Goal: Information Seeking & Learning: Check status

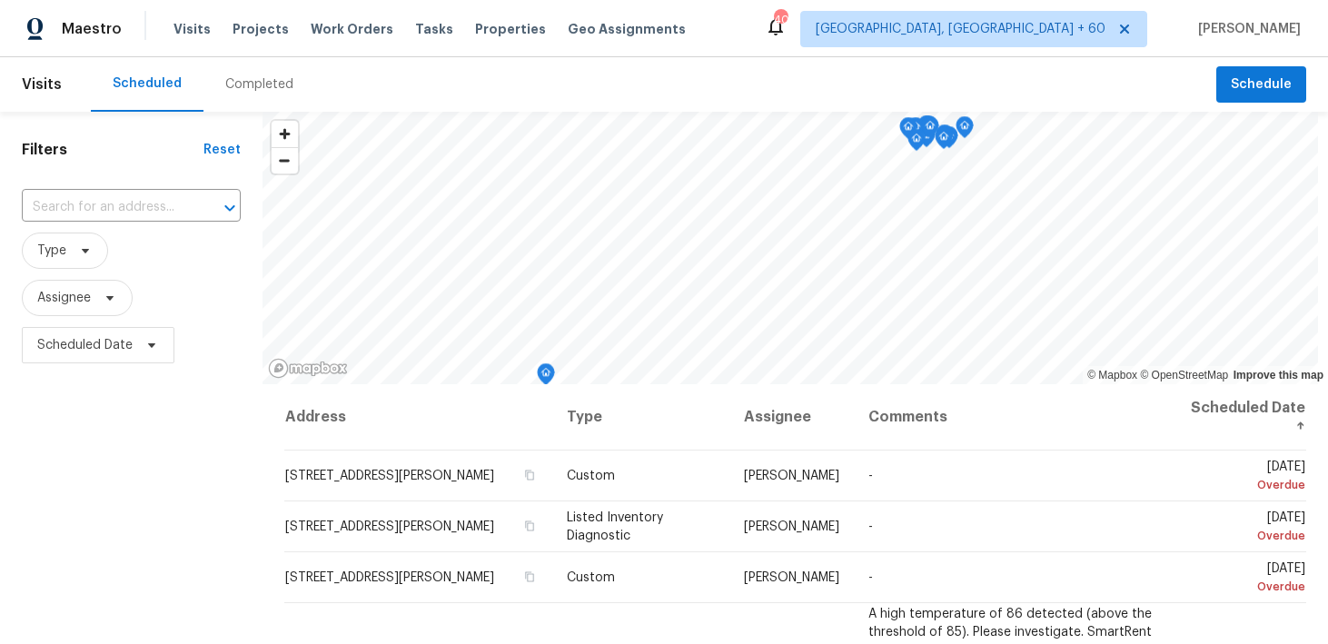
click at [255, 72] on div "Completed" at bounding box center [259, 84] width 112 height 55
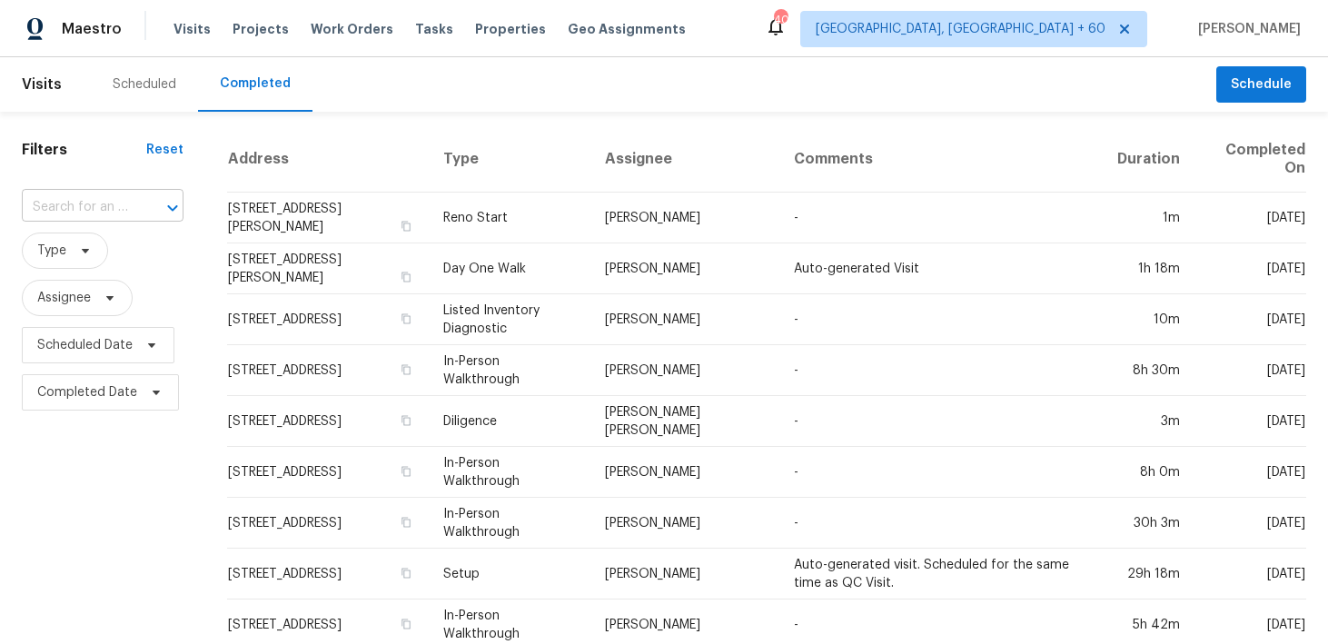
click at [64, 203] on input "text" at bounding box center [77, 207] width 111 height 28
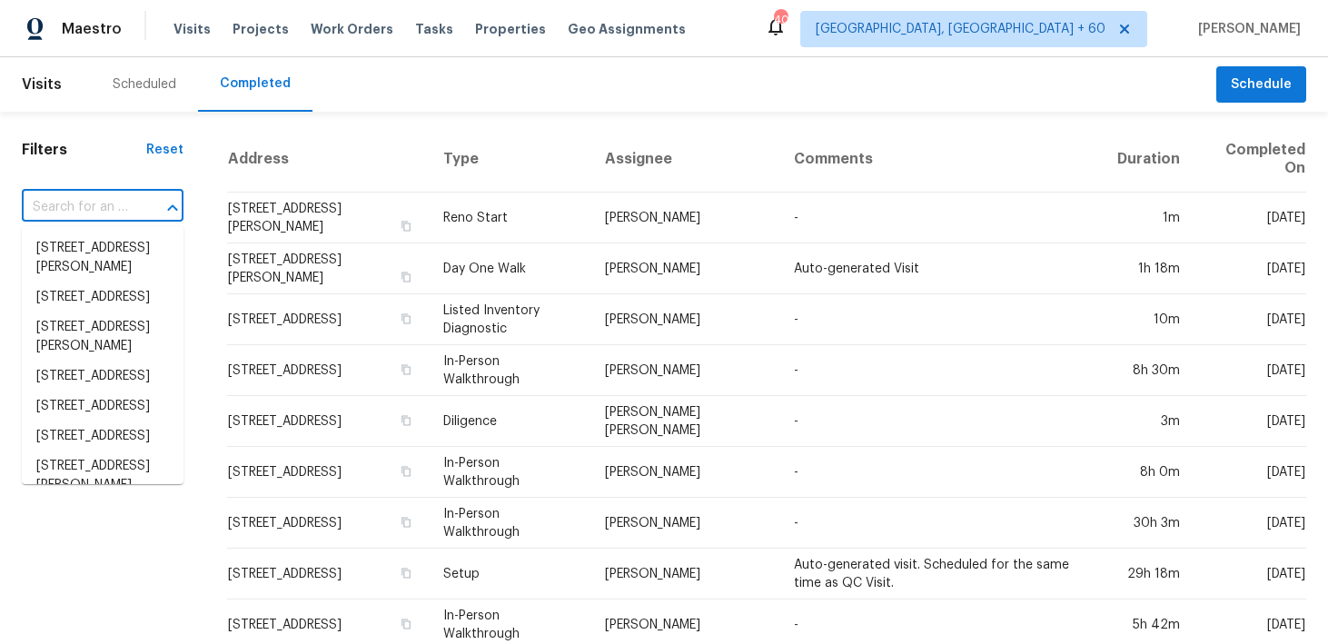
paste input "[STREET_ADDRESS][PERSON_NAME]"
type input "[STREET_ADDRESS][PERSON_NAME]"
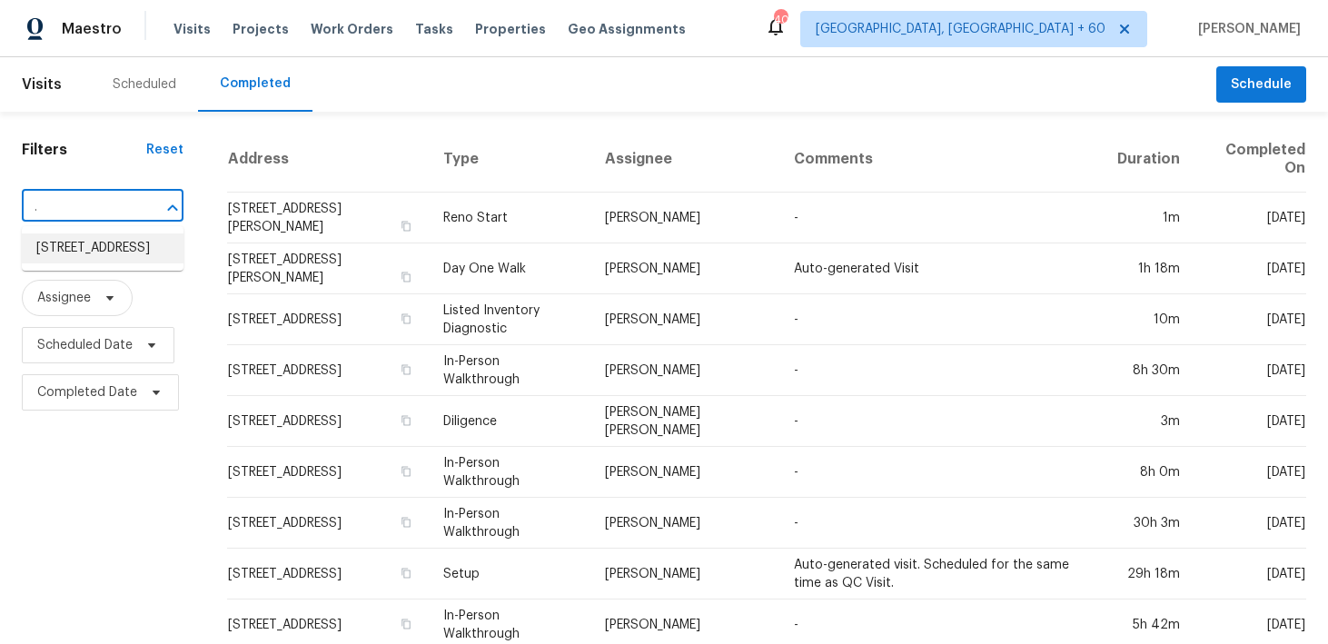
click at [74, 263] on li "[STREET_ADDRESS]" at bounding box center [103, 248] width 162 height 30
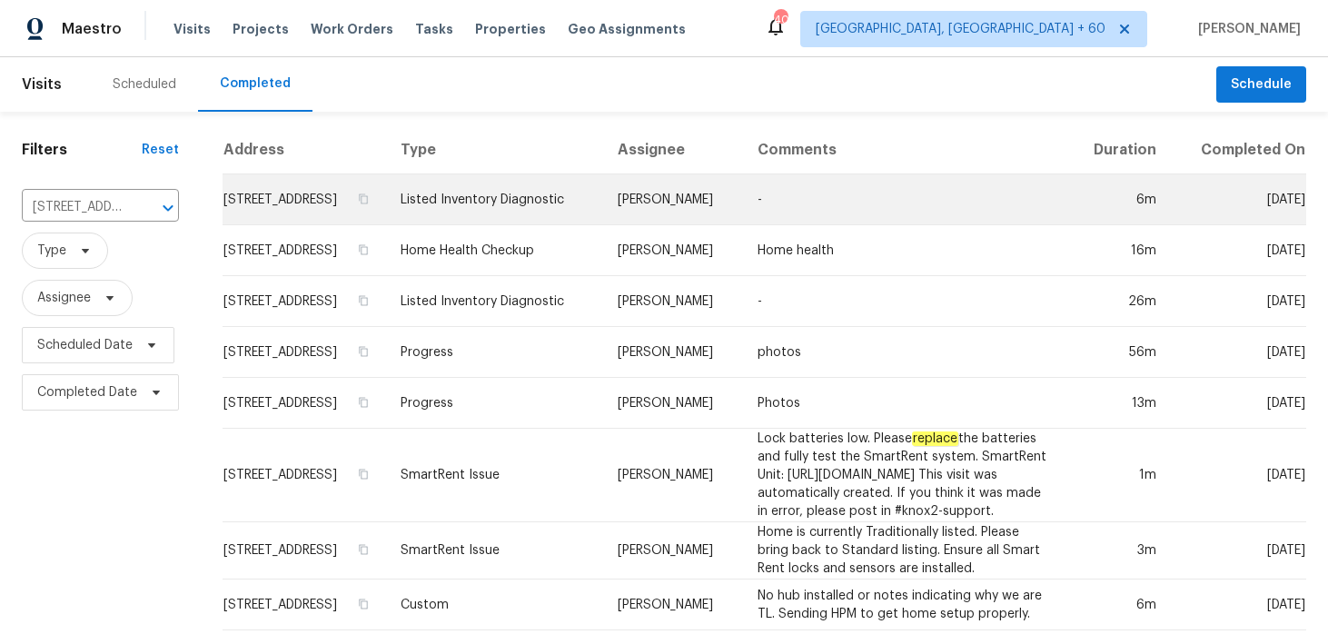
click at [462, 210] on td "Listed Inventory Diagnostic" at bounding box center [494, 199] width 217 height 51
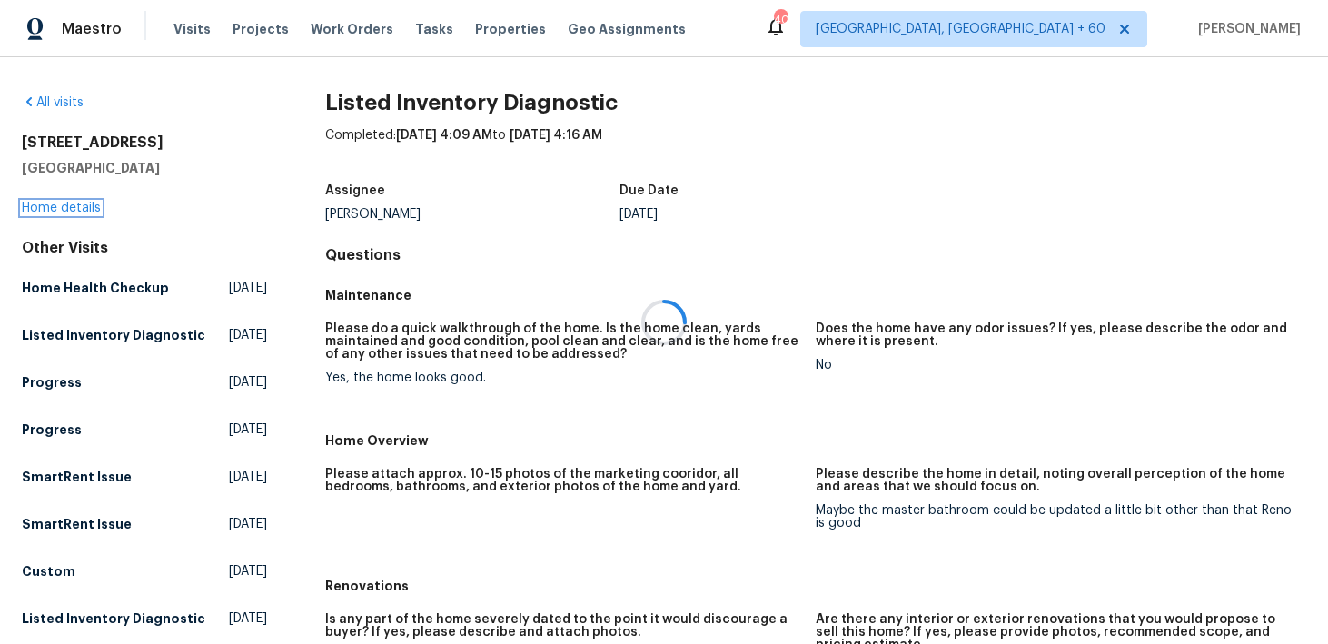
click at [46, 209] on link "Home details" at bounding box center [61, 208] width 79 height 13
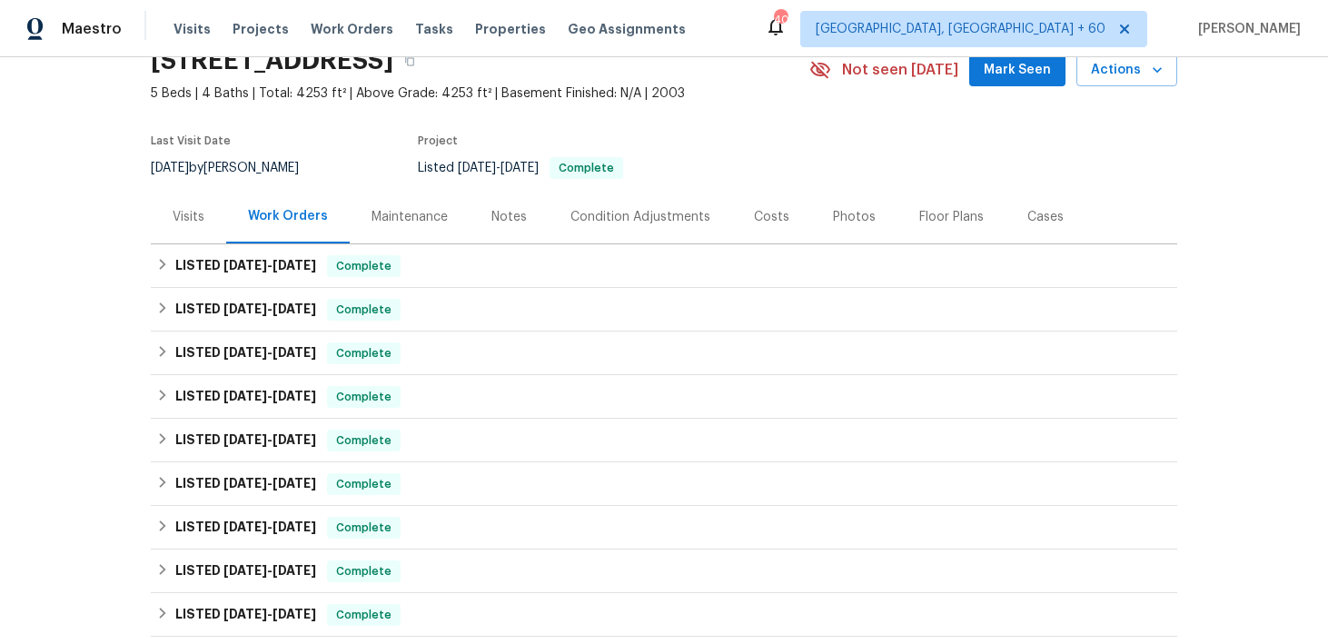
scroll to position [90, 0]
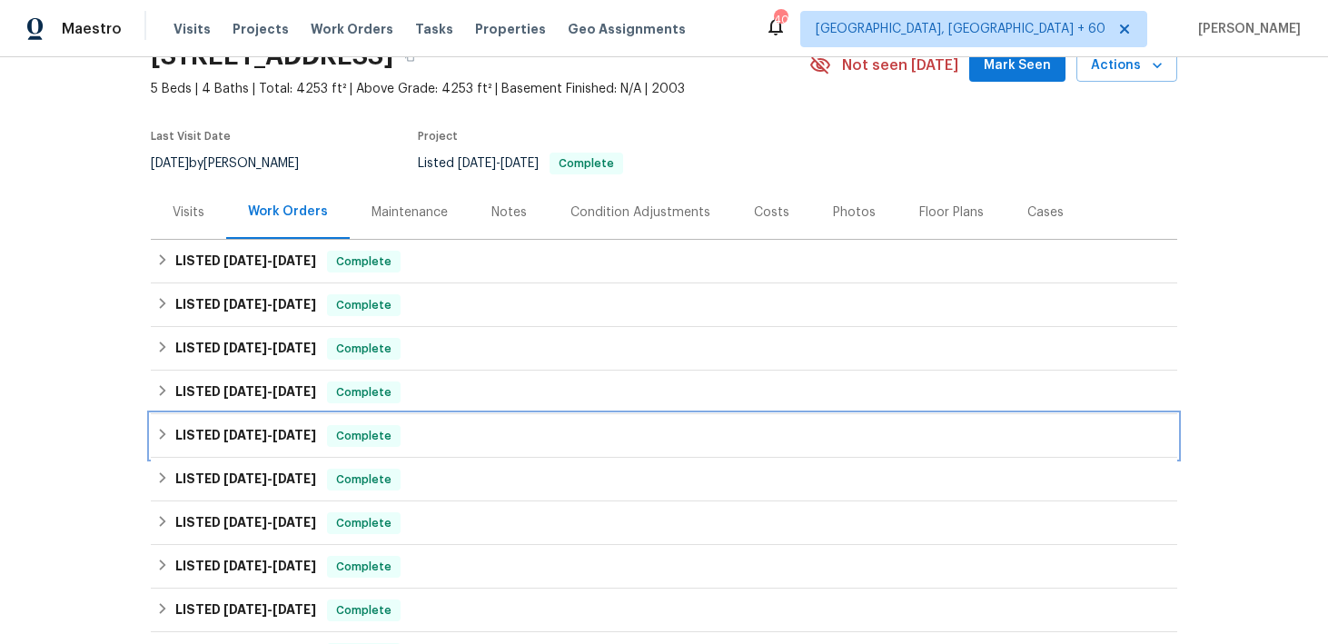
click at [391, 440] on span "Complete" at bounding box center [364, 436] width 70 height 18
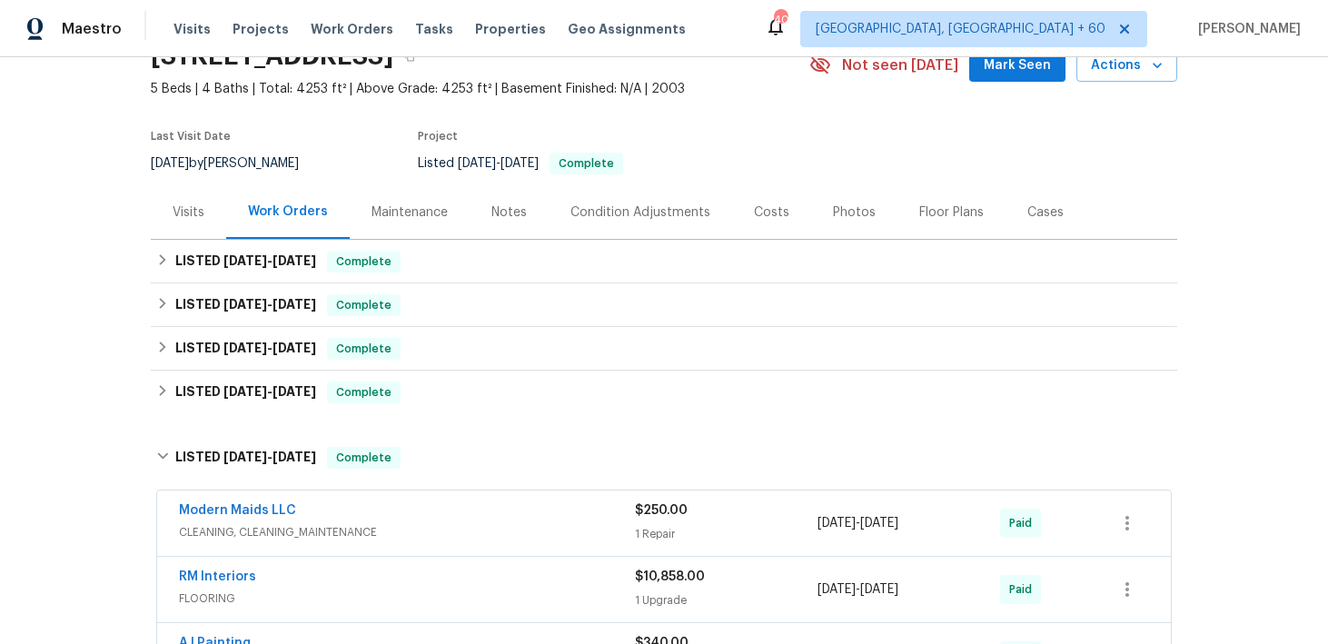
click at [590, 519] on div "Modern Maids LLC" at bounding box center [407, 512] width 456 height 22
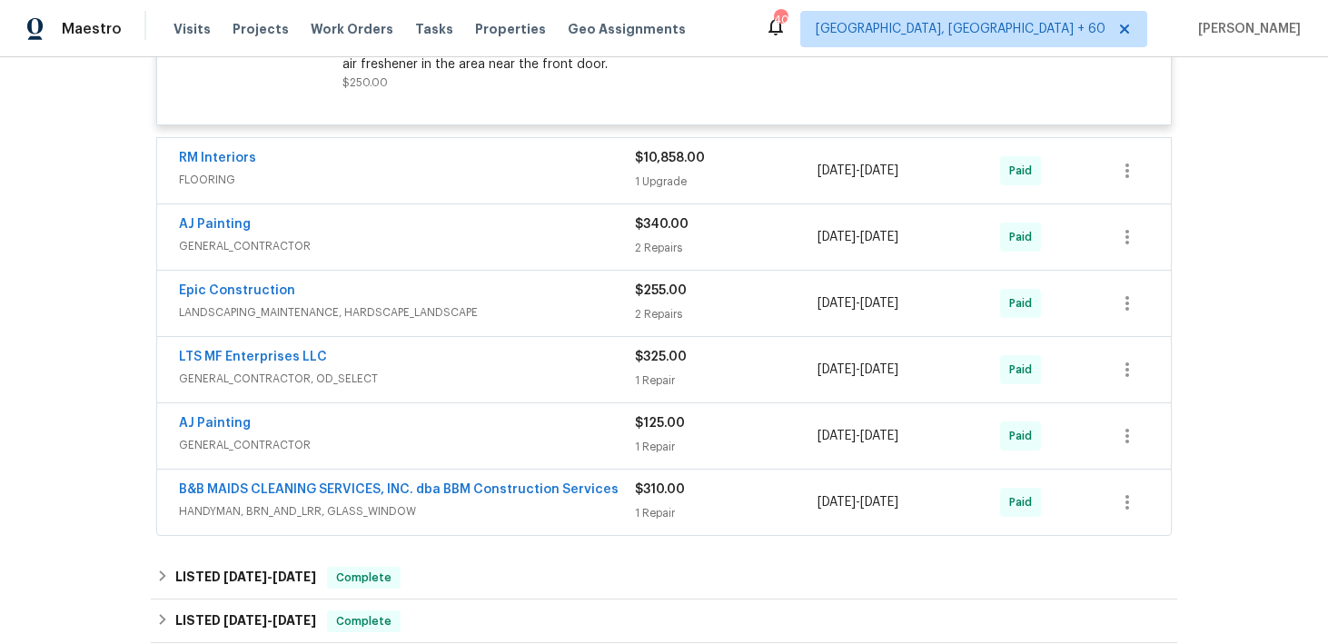
scroll to position [1054, 0]
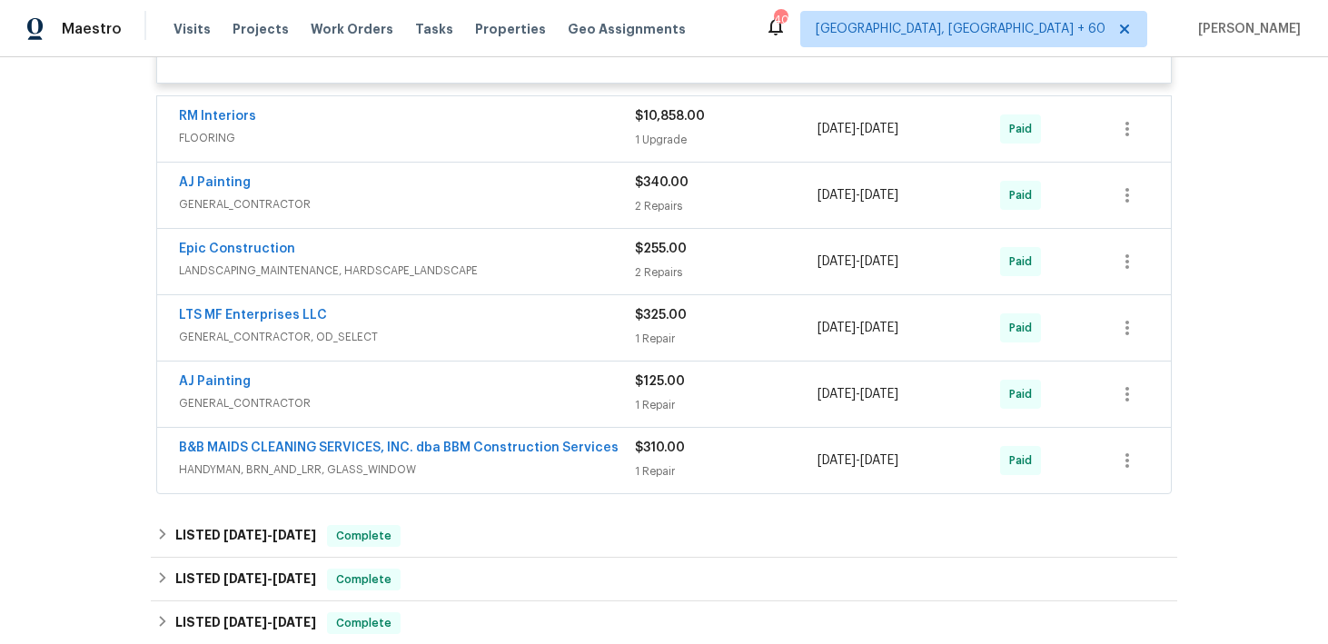
click at [650, 472] on div "1 Repair" at bounding box center [726, 471] width 183 height 18
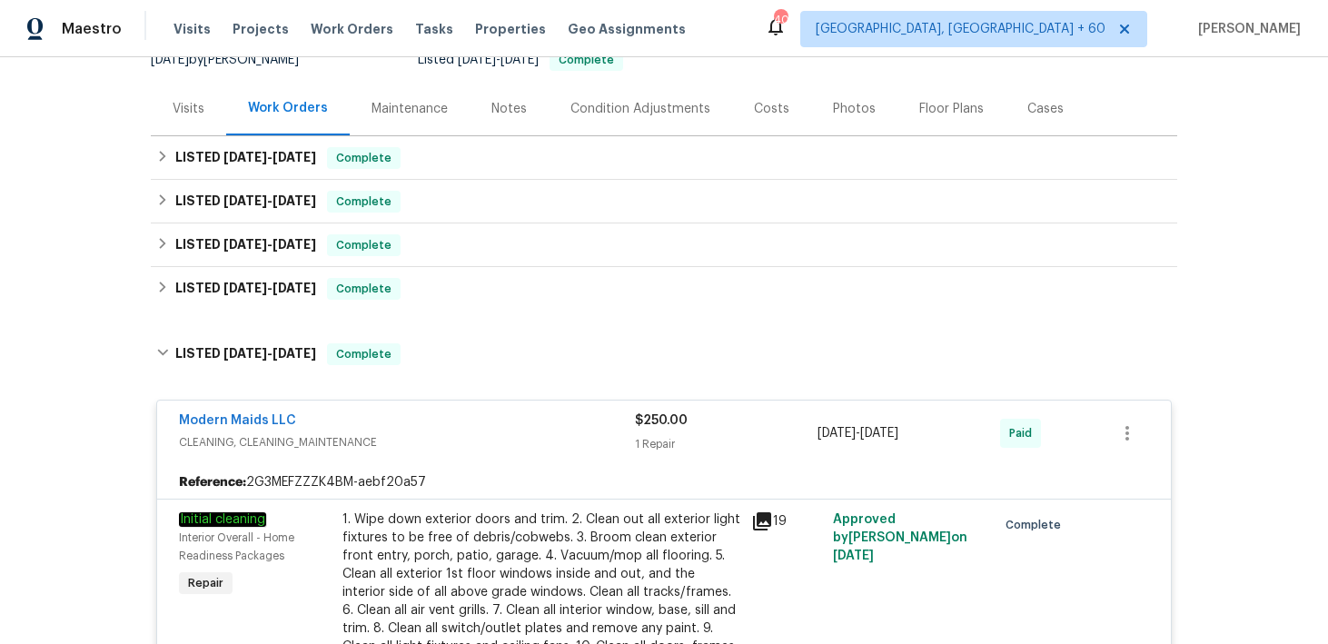
scroll to position [189, 0]
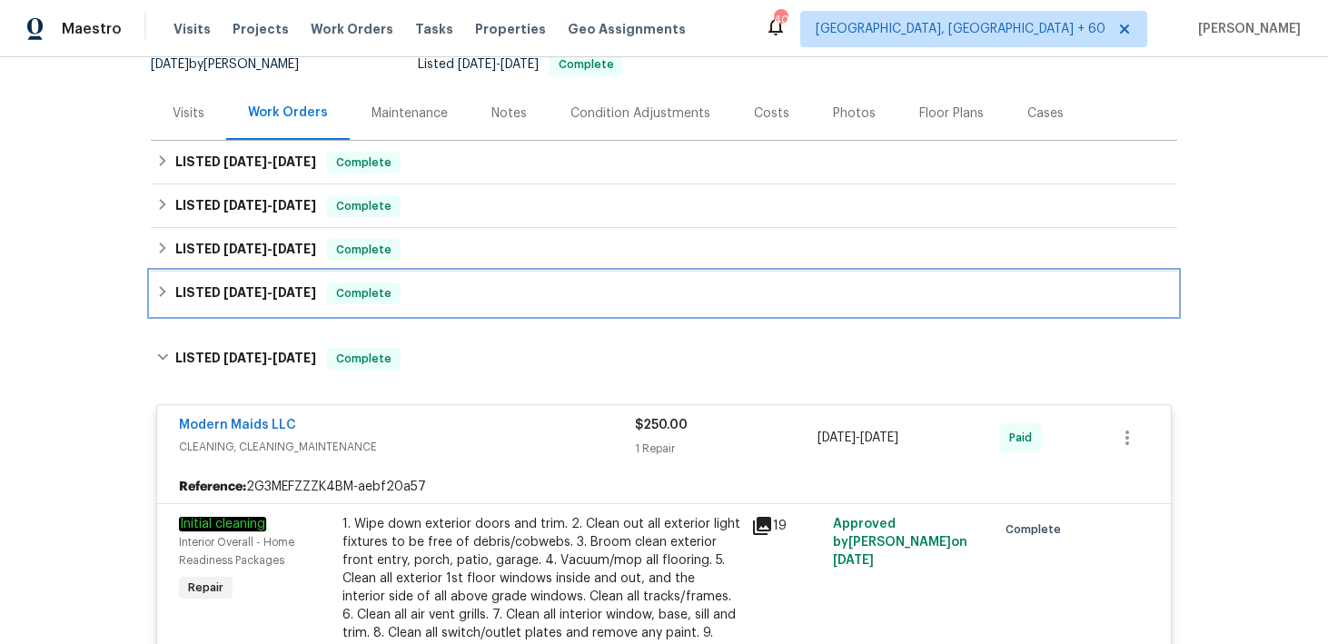
click at [556, 295] on div "LISTED [DATE] - [DATE] Complete" at bounding box center [664, 294] width 1016 height 22
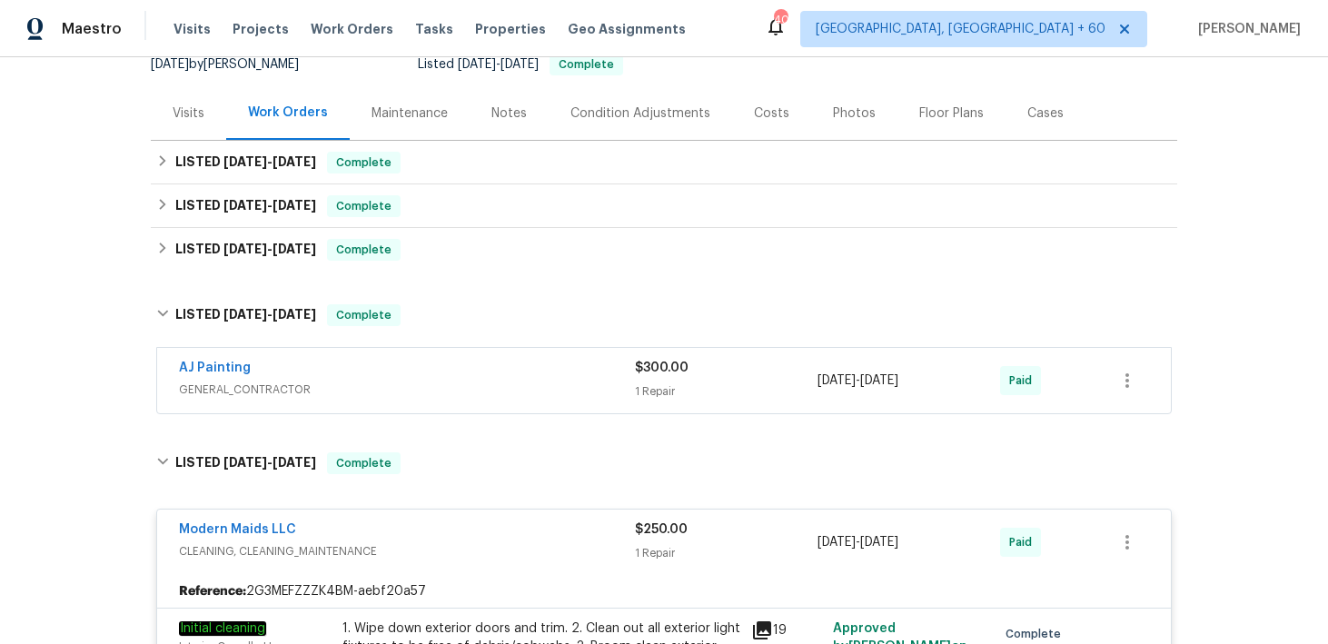
click at [666, 384] on div "1 Repair" at bounding box center [726, 391] width 183 height 18
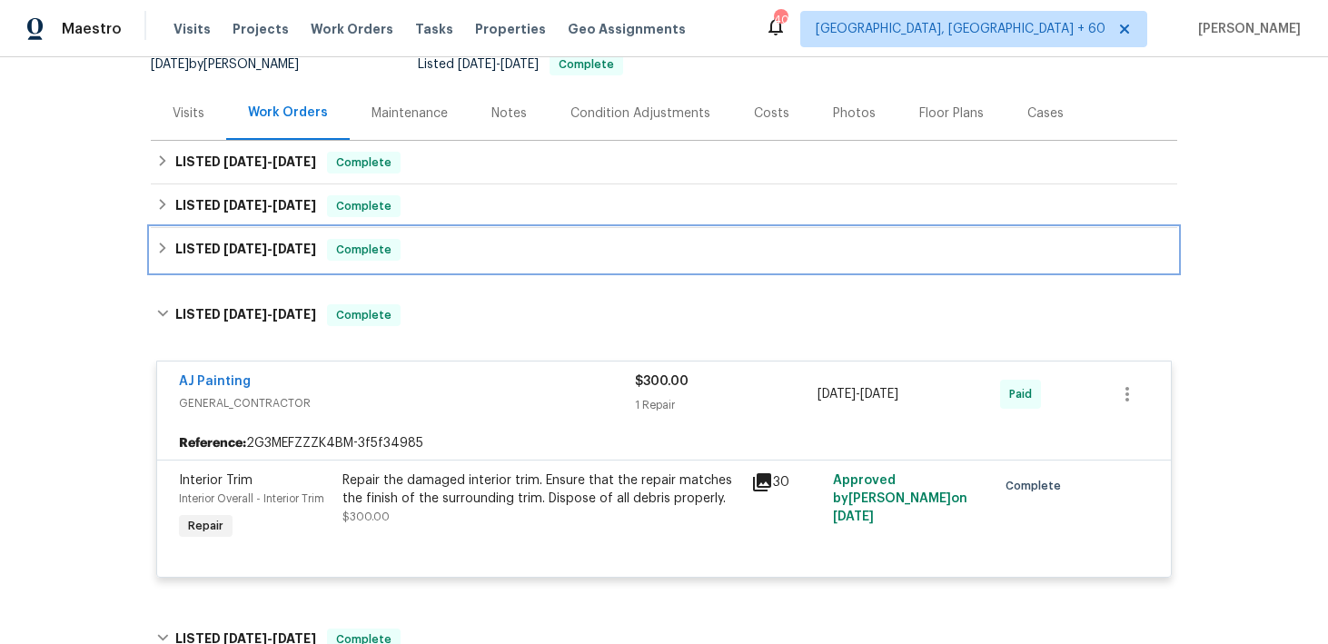
click at [498, 243] on div "LISTED [DATE] - [DATE] Complete" at bounding box center [664, 250] width 1016 height 22
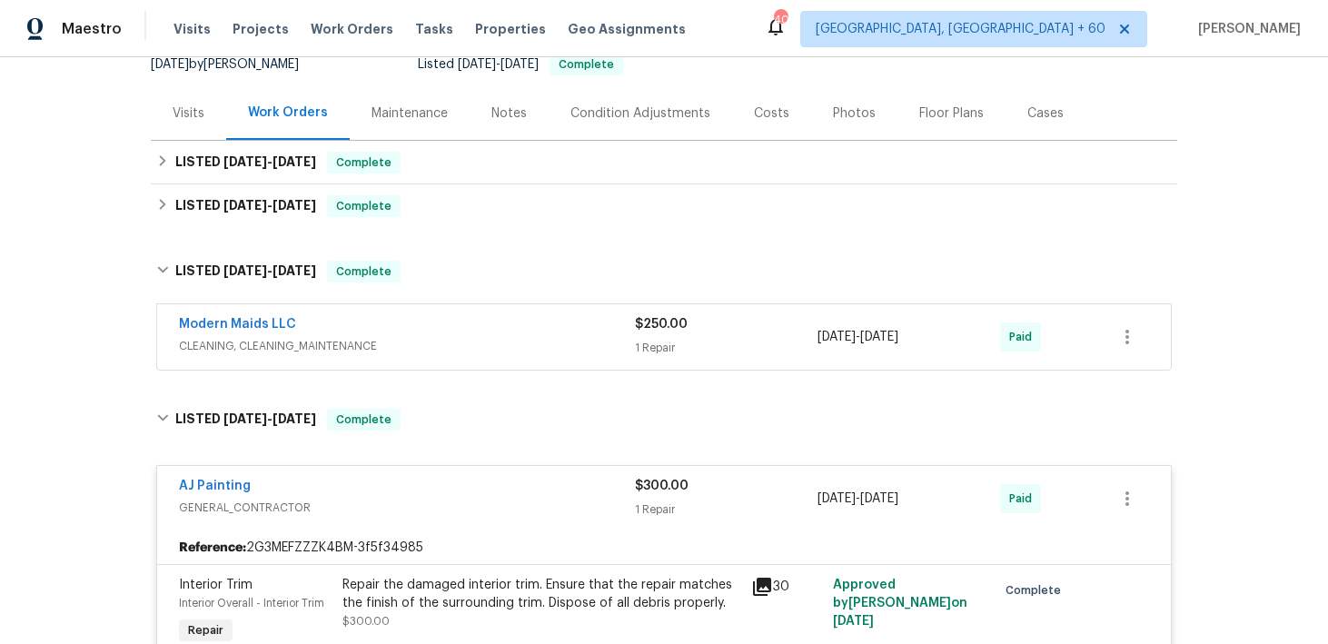
click at [663, 330] on span "$250.00" at bounding box center [661, 324] width 53 height 13
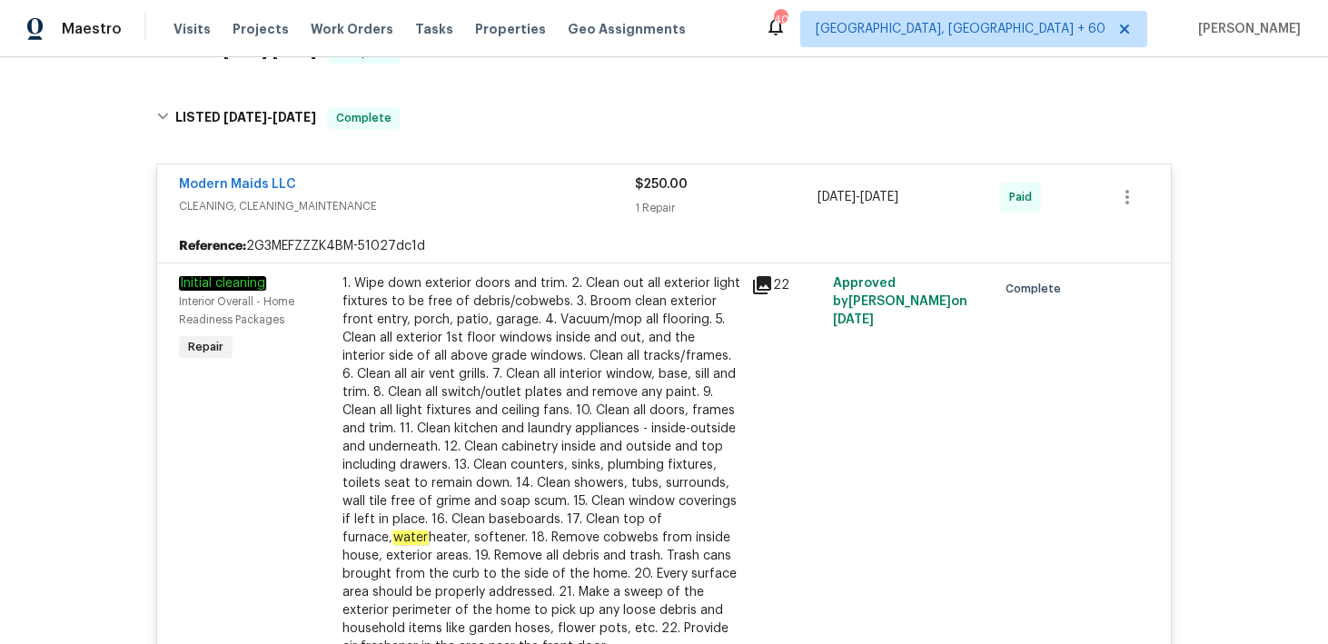
scroll to position [260, 0]
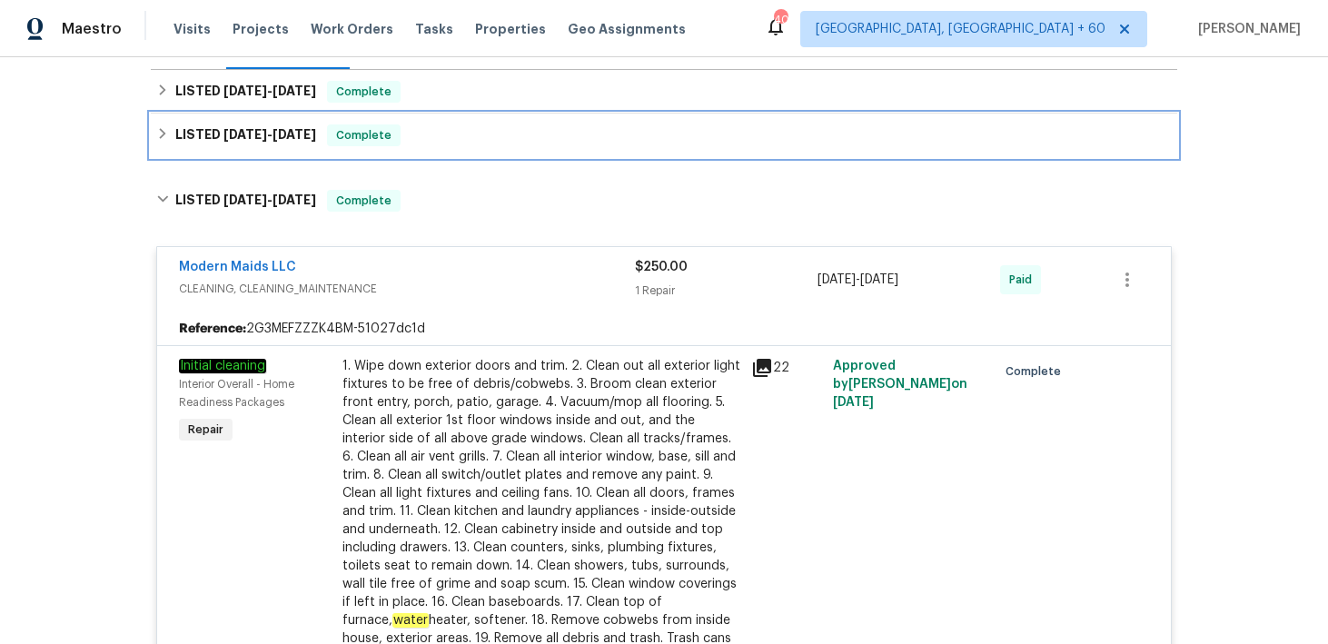
click at [428, 146] on div "LISTED [DATE] - [DATE] Complete" at bounding box center [664, 136] width 1026 height 44
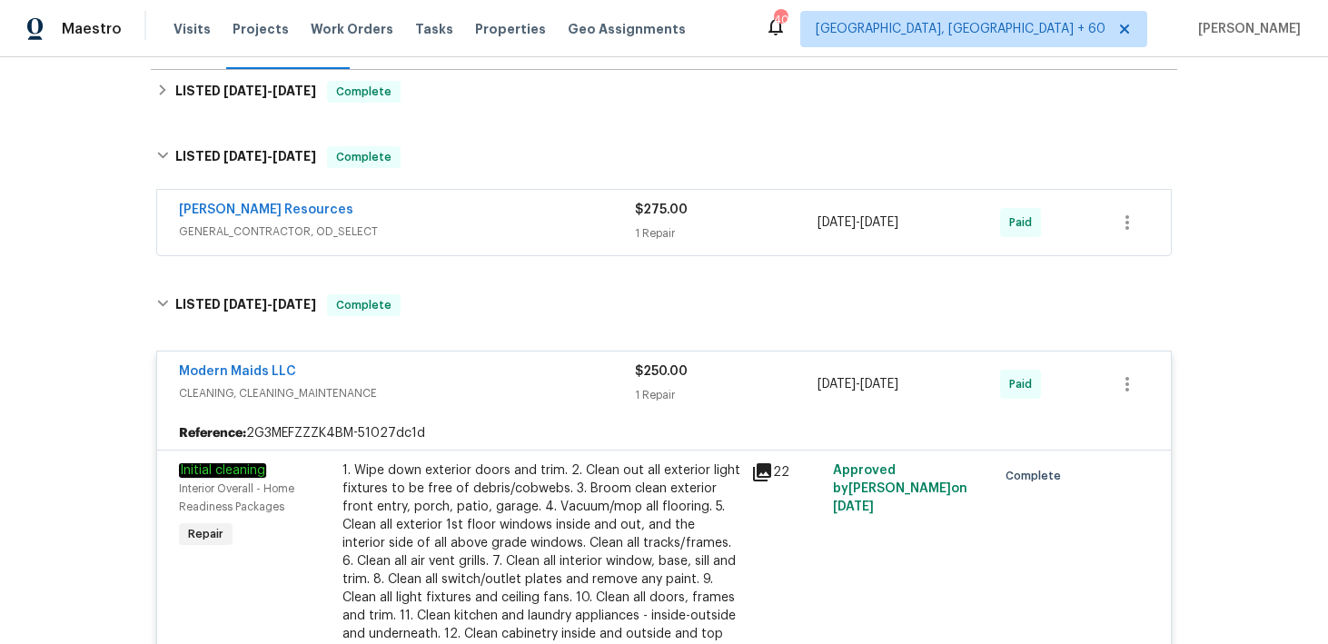
click at [645, 238] on div "1 Repair" at bounding box center [726, 233] width 183 height 18
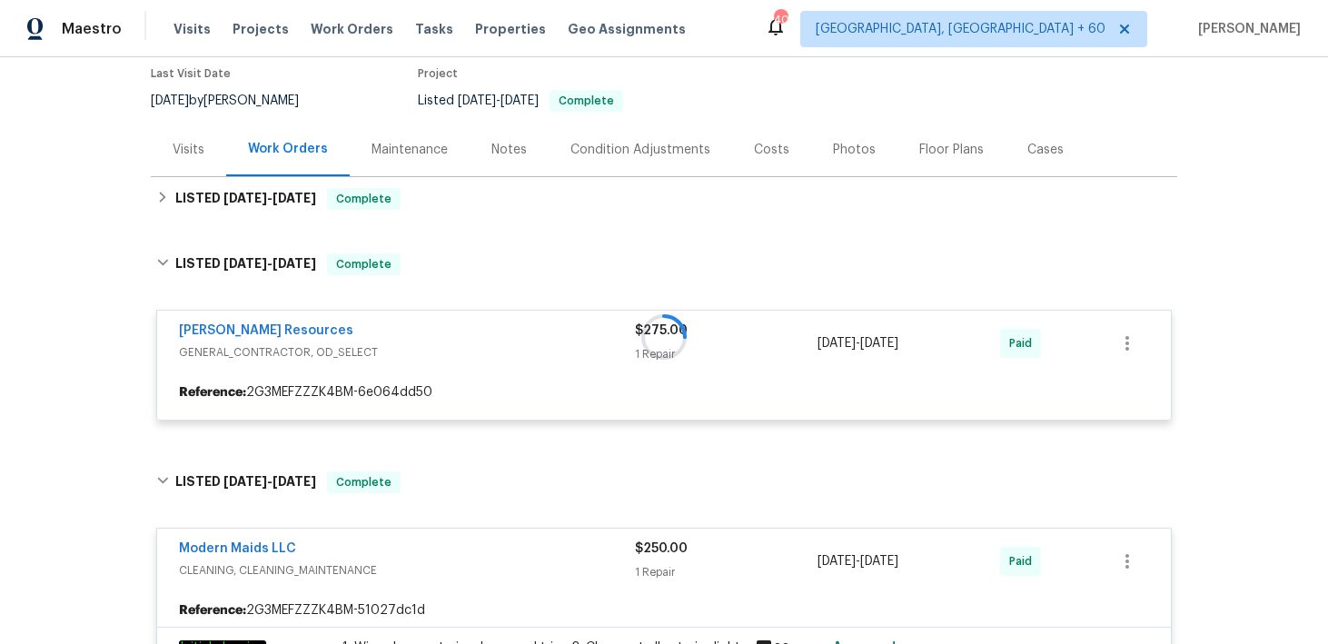
scroll to position [98, 0]
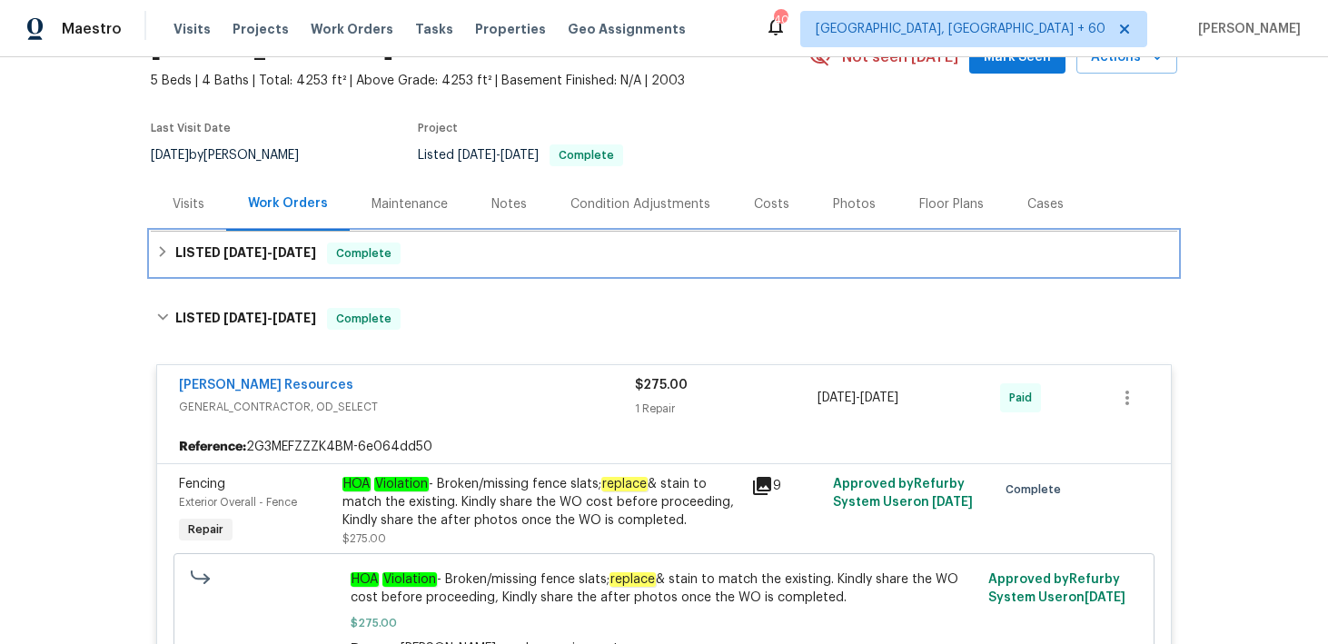
click at [443, 254] on div "LISTED [DATE] - [DATE] Complete" at bounding box center [664, 254] width 1016 height 22
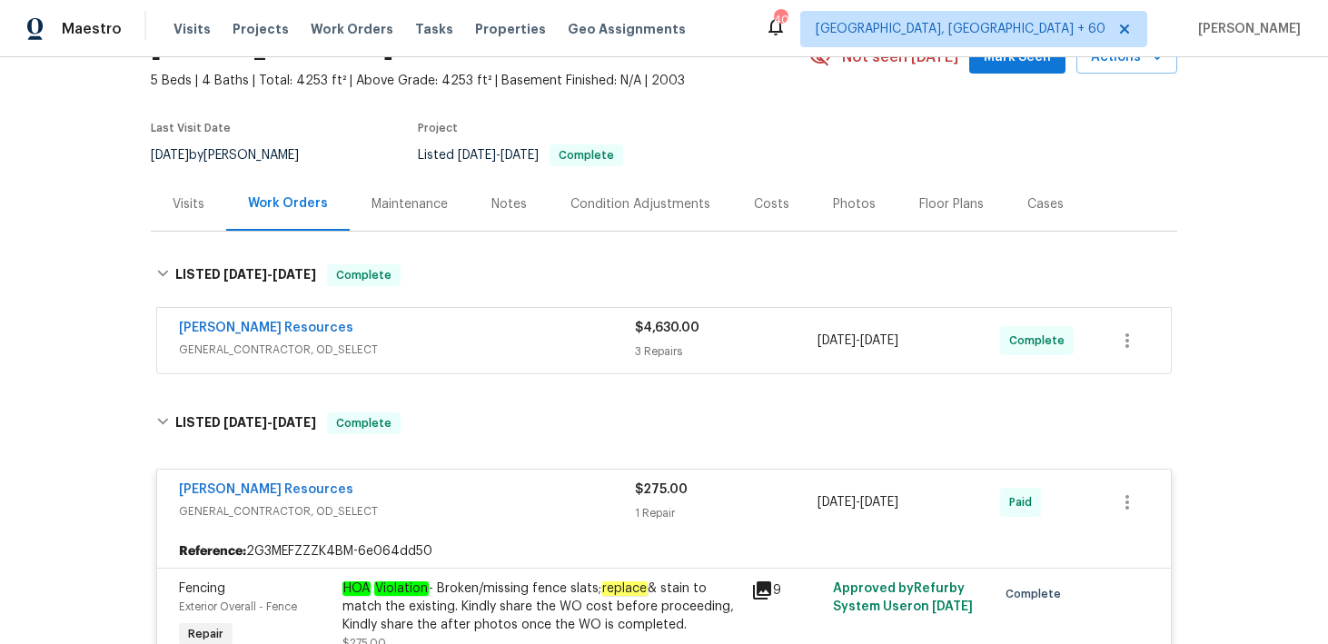
click at [668, 352] on div "3 Repairs" at bounding box center [726, 351] width 183 height 18
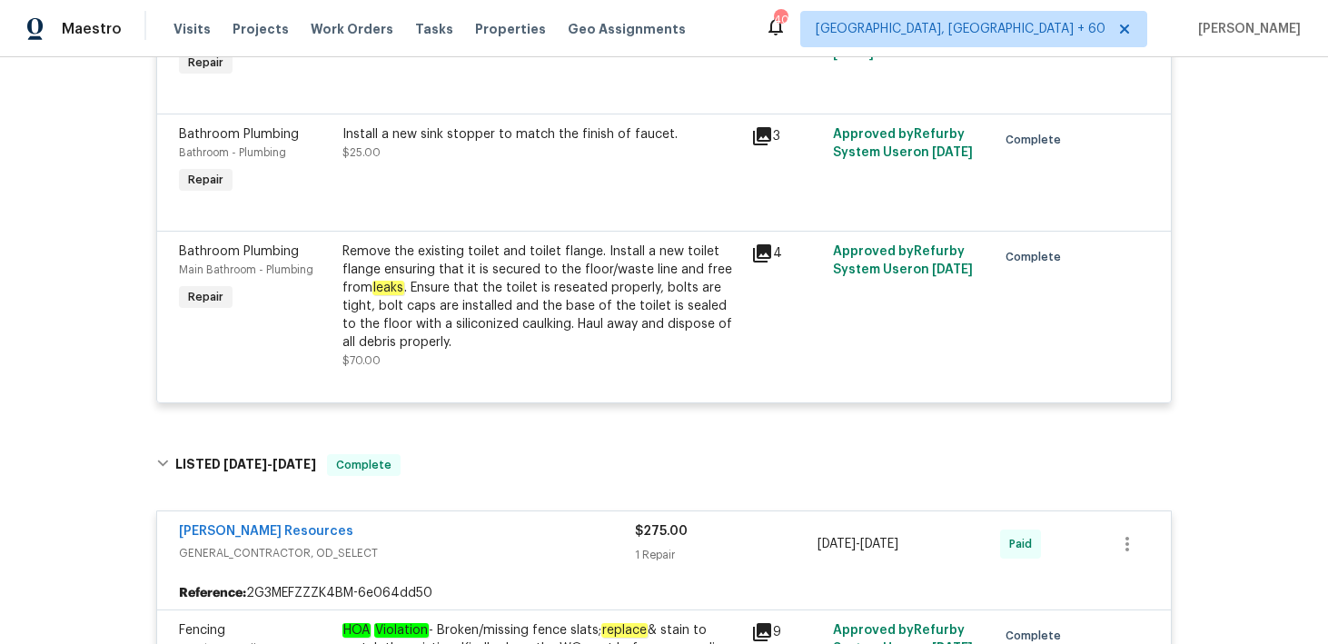
scroll to position [0, 0]
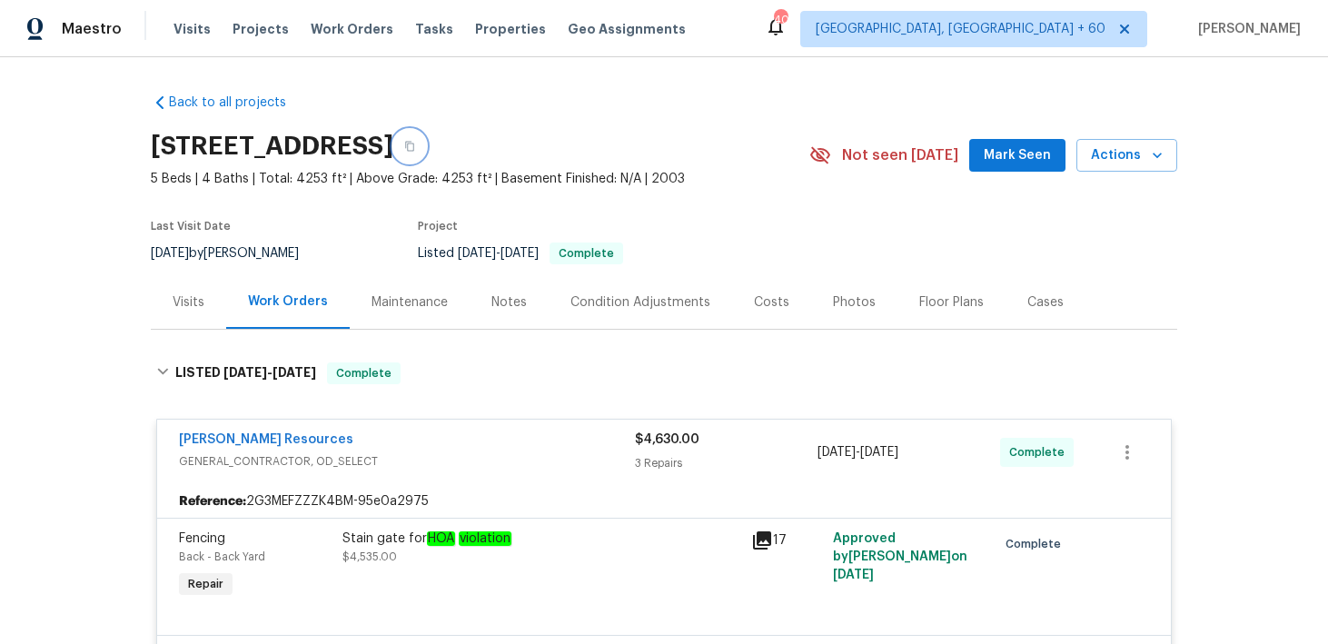
click at [415, 142] on icon "button" at bounding box center [409, 146] width 11 height 11
click at [426, 138] on button "button" at bounding box center [409, 146] width 33 height 33
